Goal: Transaction & Acquisition: Download file/media

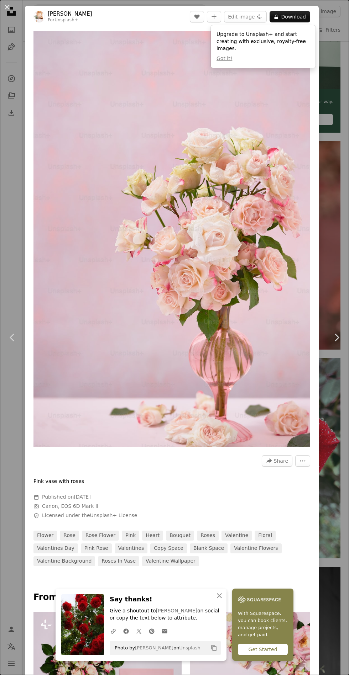
scroll to position [159, 0]
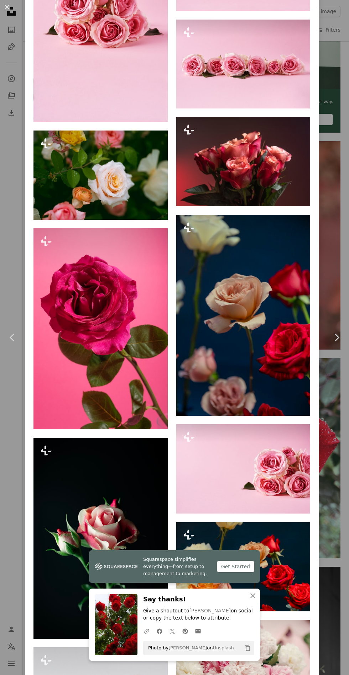
scroll to position [1139, 0]
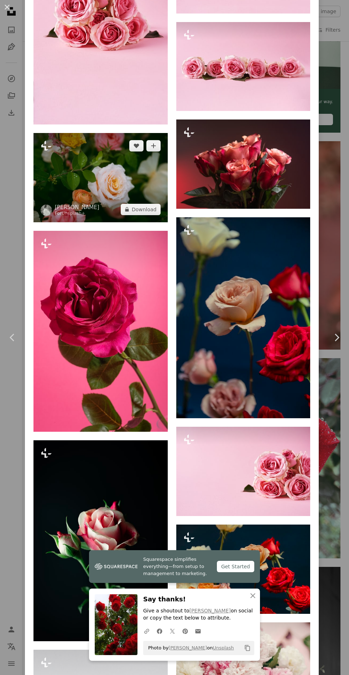
click at [101, 184] on img at bounding box center [100, 177] width 134 height 89
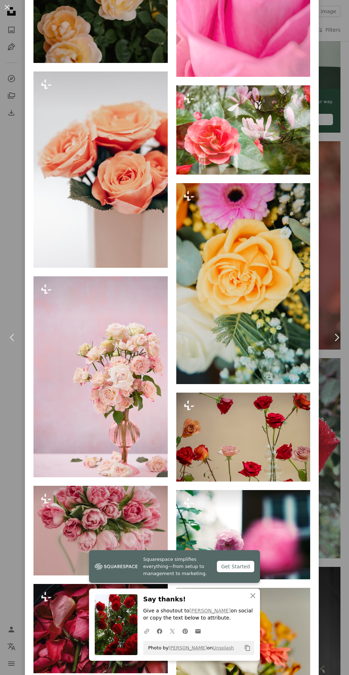
scroll to position [1150, 0]
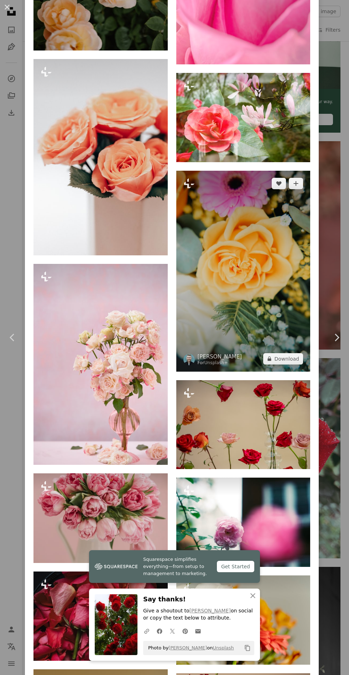
click at [253, 271] on img at bounding box center [243, 271] width 134 height 201
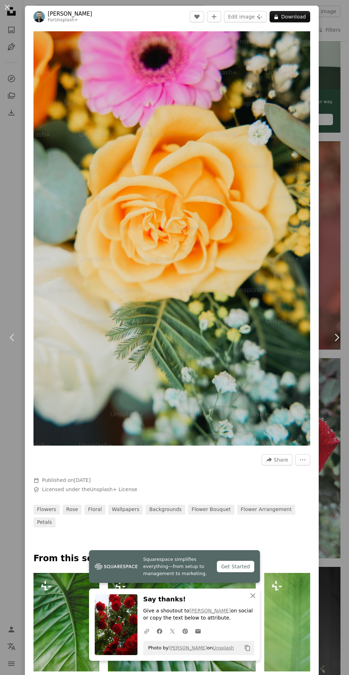
click at [292, 15] on button "A lock Download" at bounding box center [289, 16] width 41 height 11
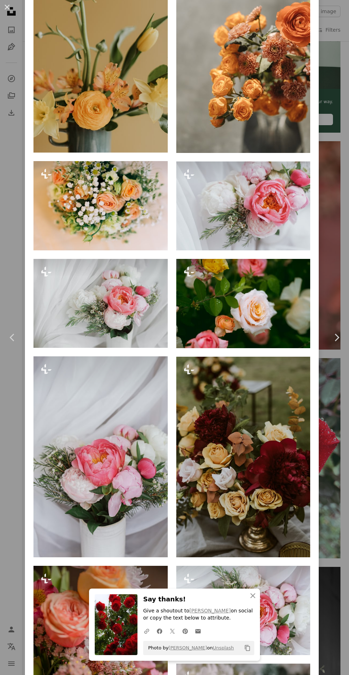
scroll to position [766, 0]
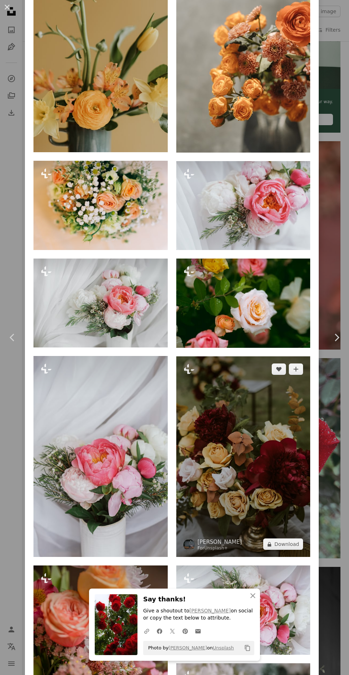
click at [249, 455] on img at bounding box center [243, 457] width 134 height 201
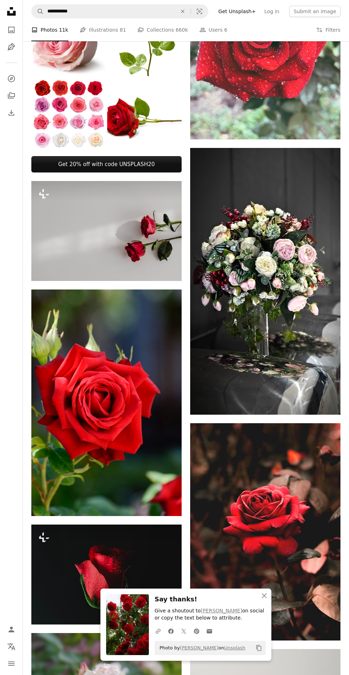
scroll to position [580, 0]
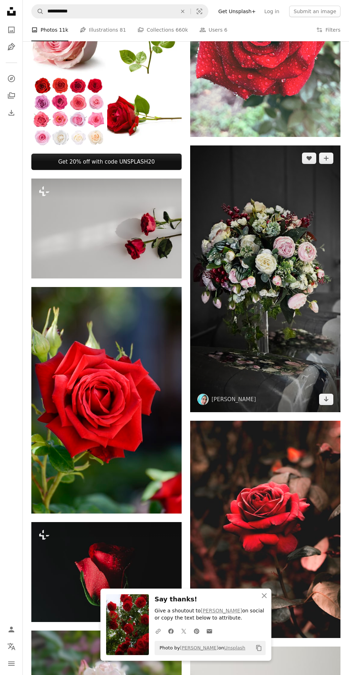
click at [274, 334] on img at bounding box center [265, 279] width 150 height 267
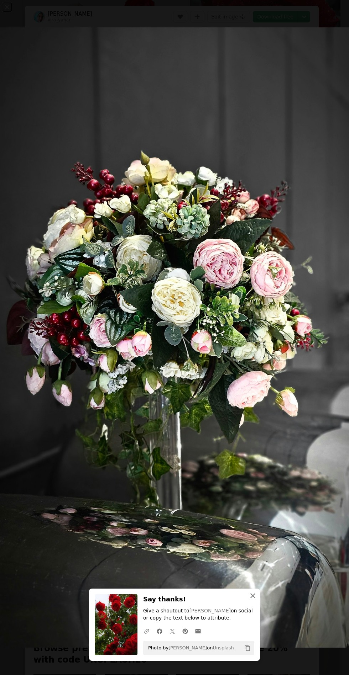
click at [252, 596] on icon "button" at bounding box center [252, 596] width 5 height 5
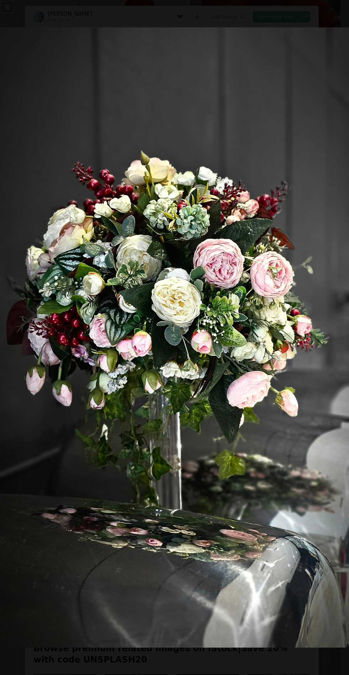
click at [212, 475] on img "Zoom out on this image" at bounding box center [174, 337] width 349 height 621
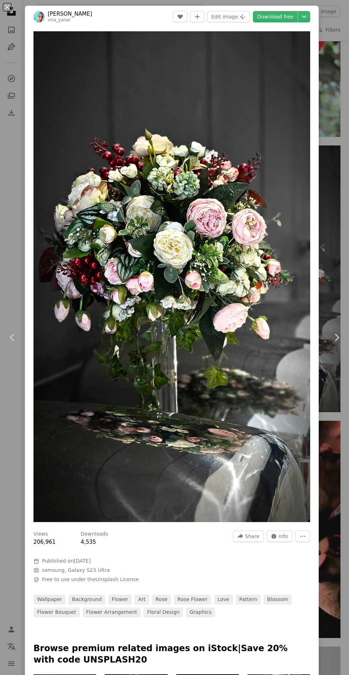
click at [291, 16] on link "Download free" at bounding box center [275, 16] width 45 height 11
